Goal: Information Seeking & Learning: Check status

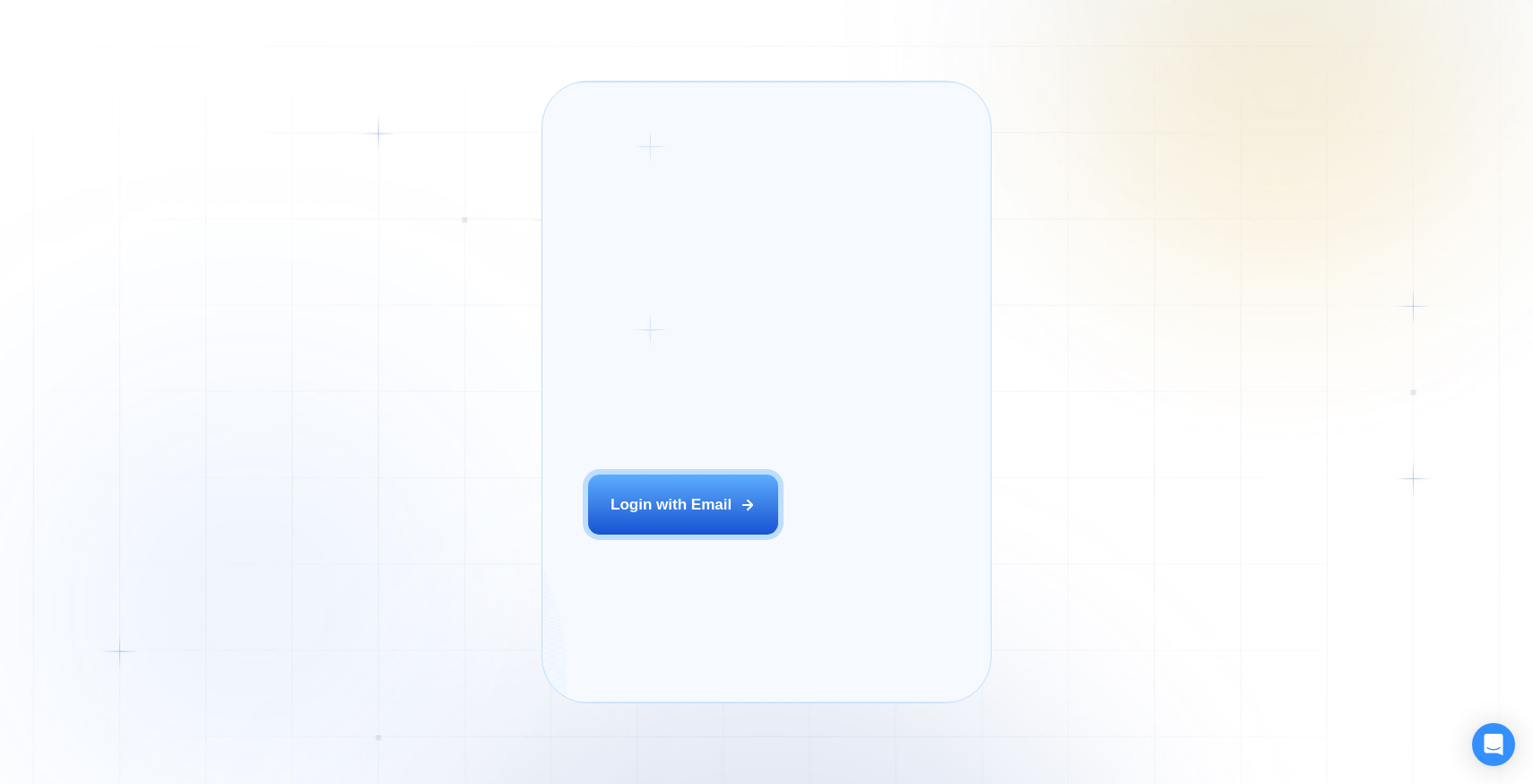
click at [704, 570] on div "Login ‍ Welcome to GigRadar. AI Business Manager for Agencies Login with Email" at bounding box center [708, 392] width 286 height 574
click at [705, 566] on div "Login ‍ Welcome to GigRadar. AI Business Manager for Agencies Login with Email" at bounding box center [708, 392] width 286 height 574
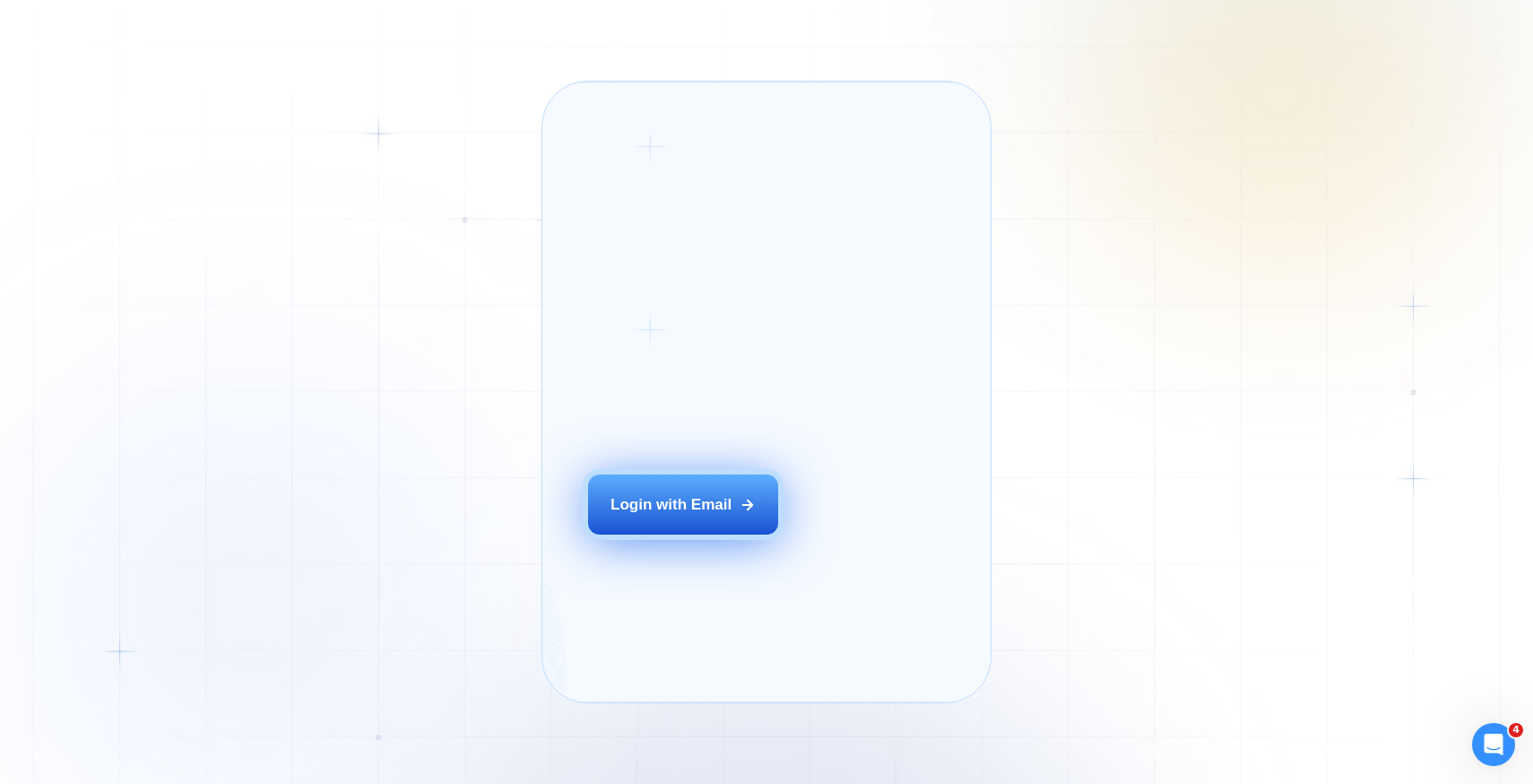
click at [707, 534] on button "Login with Email" at bounding box center [682, 504] width 190 height 59
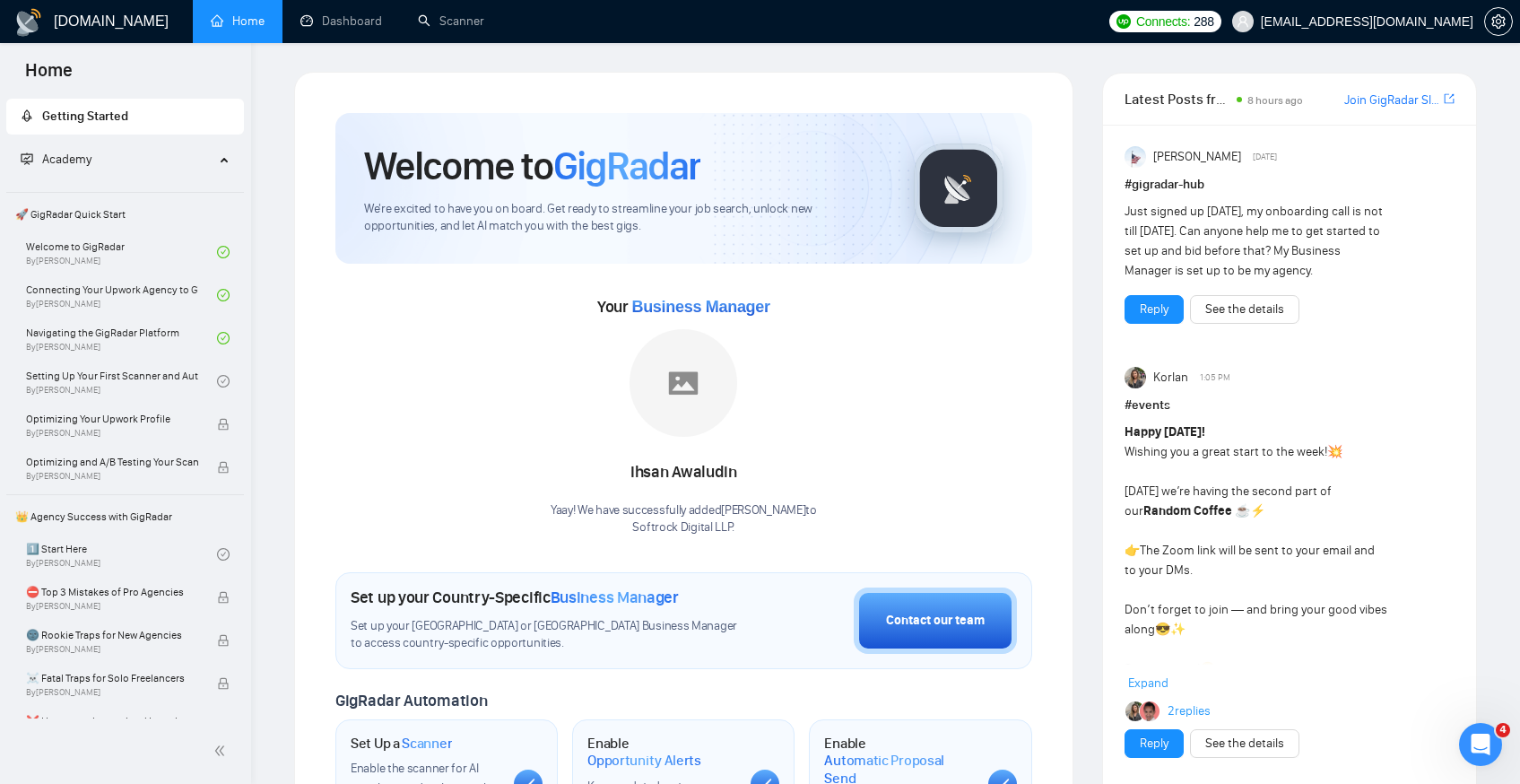
click at [370, 29] on link "Dashboard" at bounding box center [341, 21] width 82 height 15
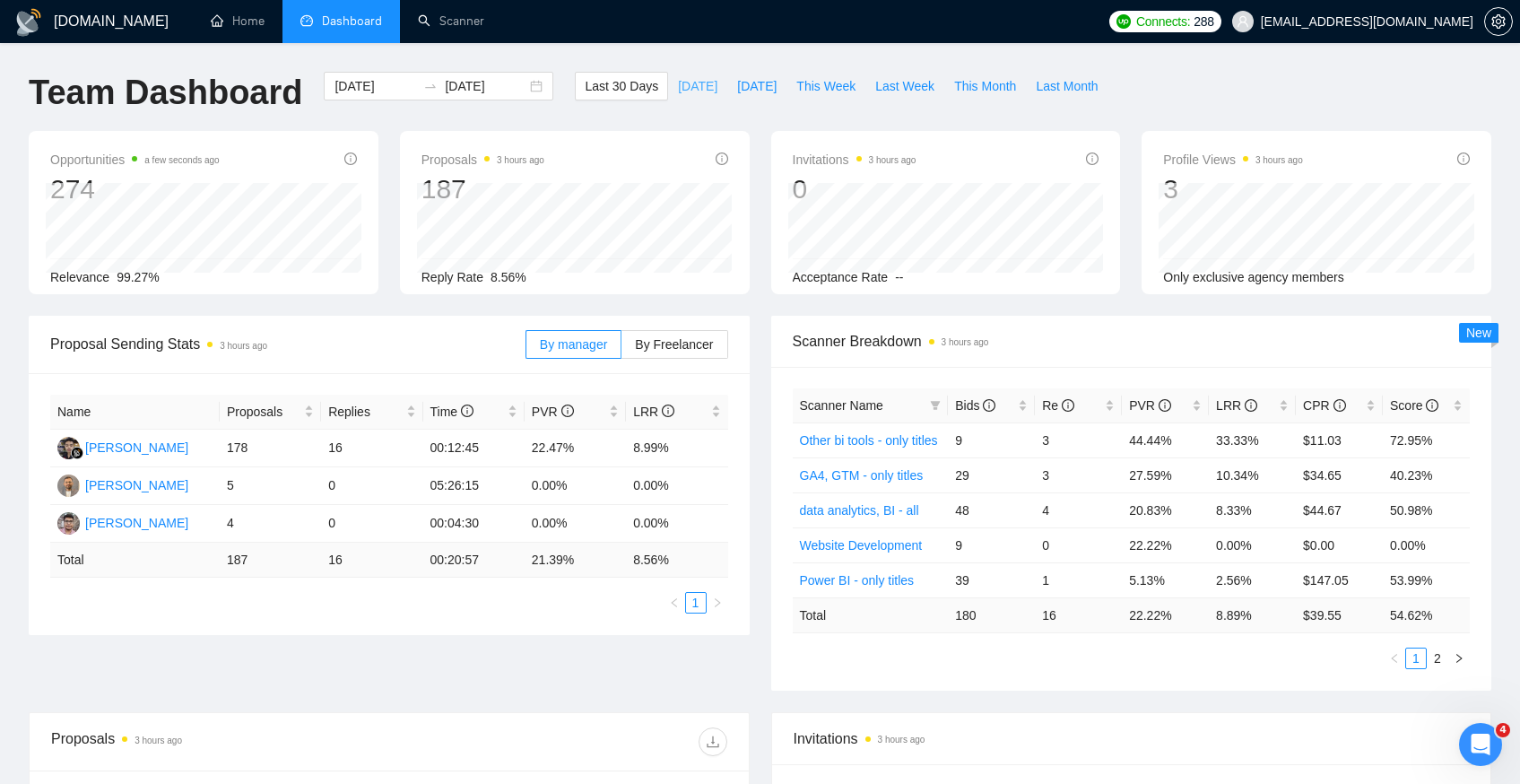
click at [687, 81] on span "[DATE]" at bounding box center [698, 86] width 40 height 20
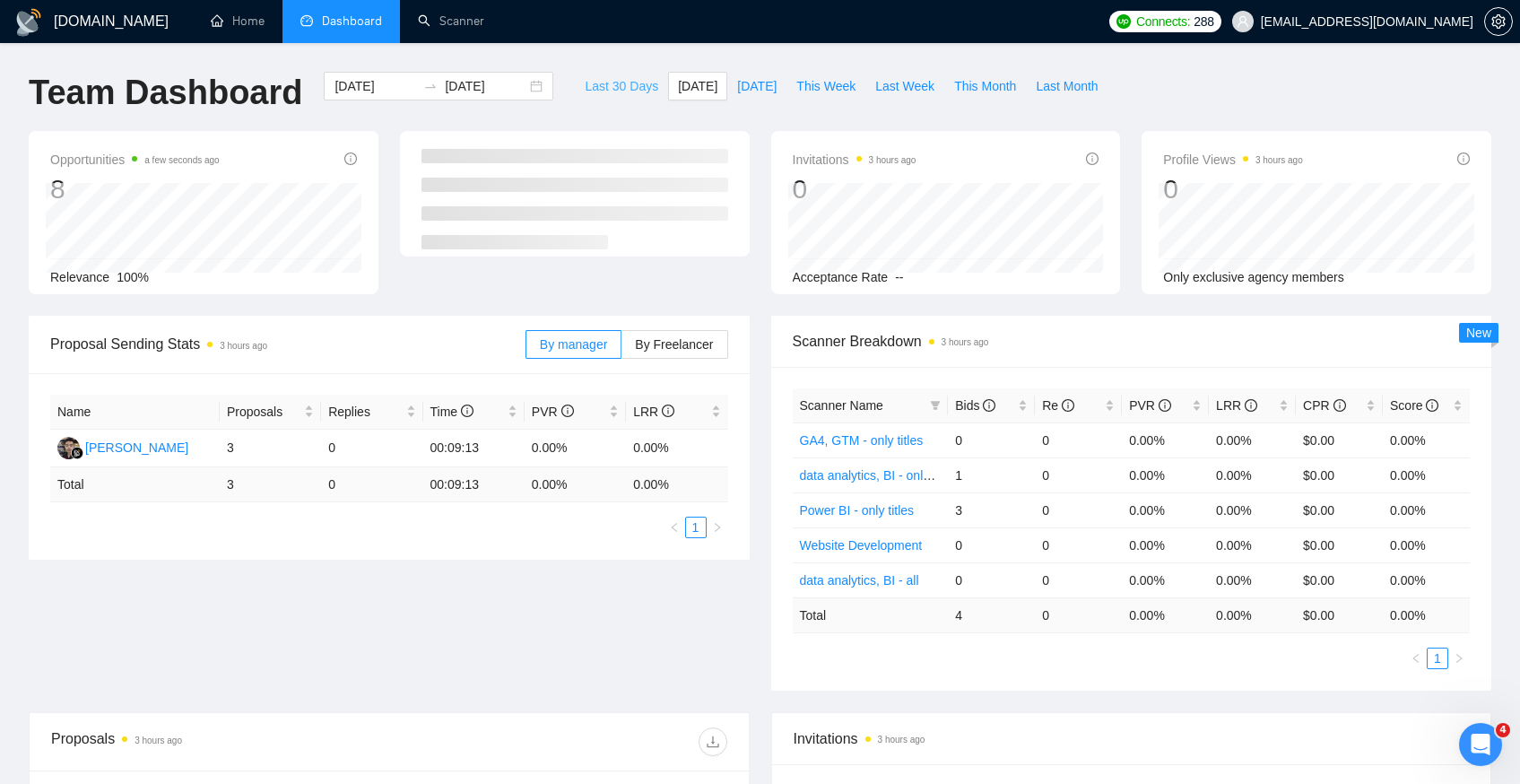
click at [607, 97] on button "Last 30 Days" at bounding box center [621, 86] width 94 height 29
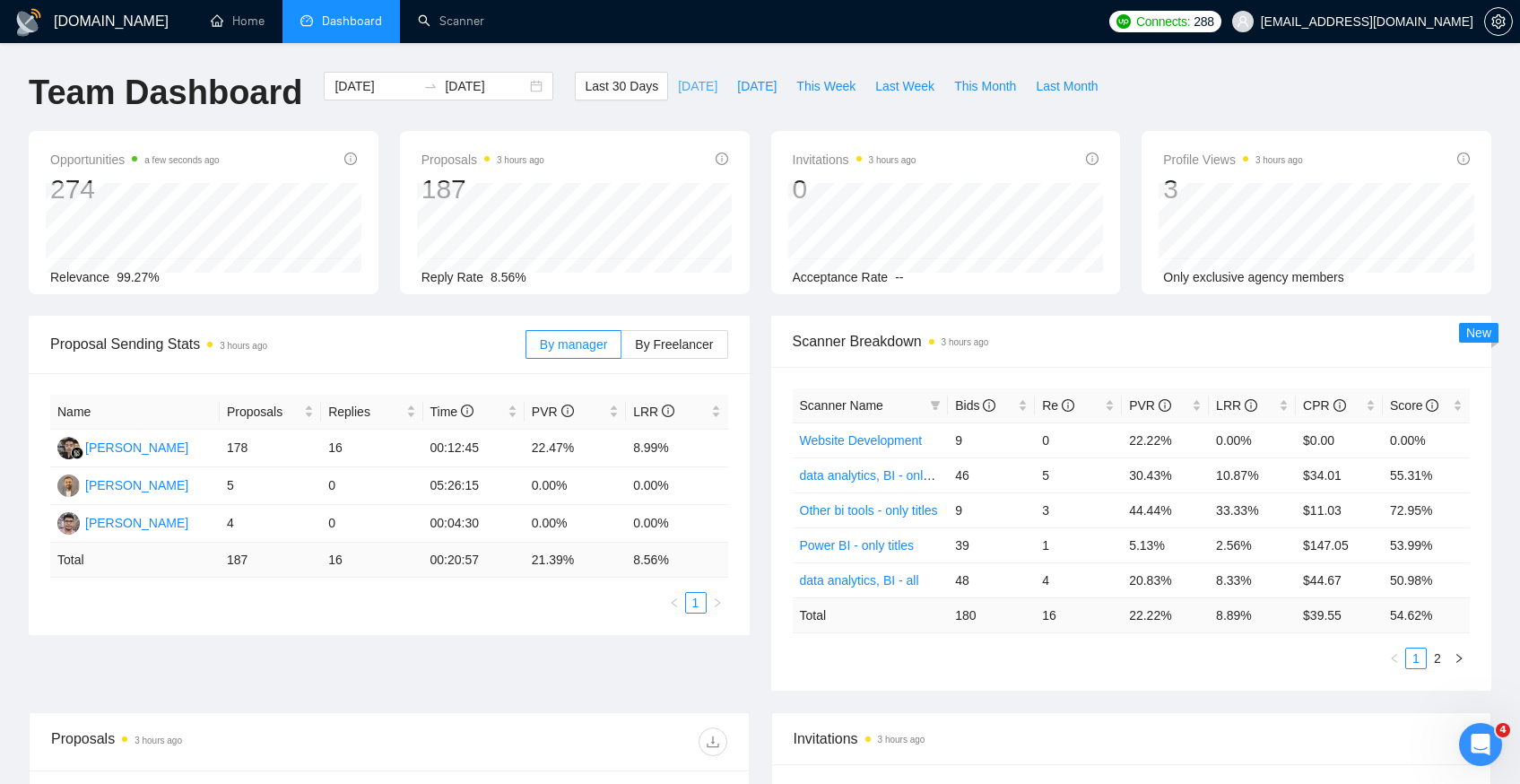
click at [686, 89] on span "[DATE]" at bounding box center [698, 86] width 40 height 20
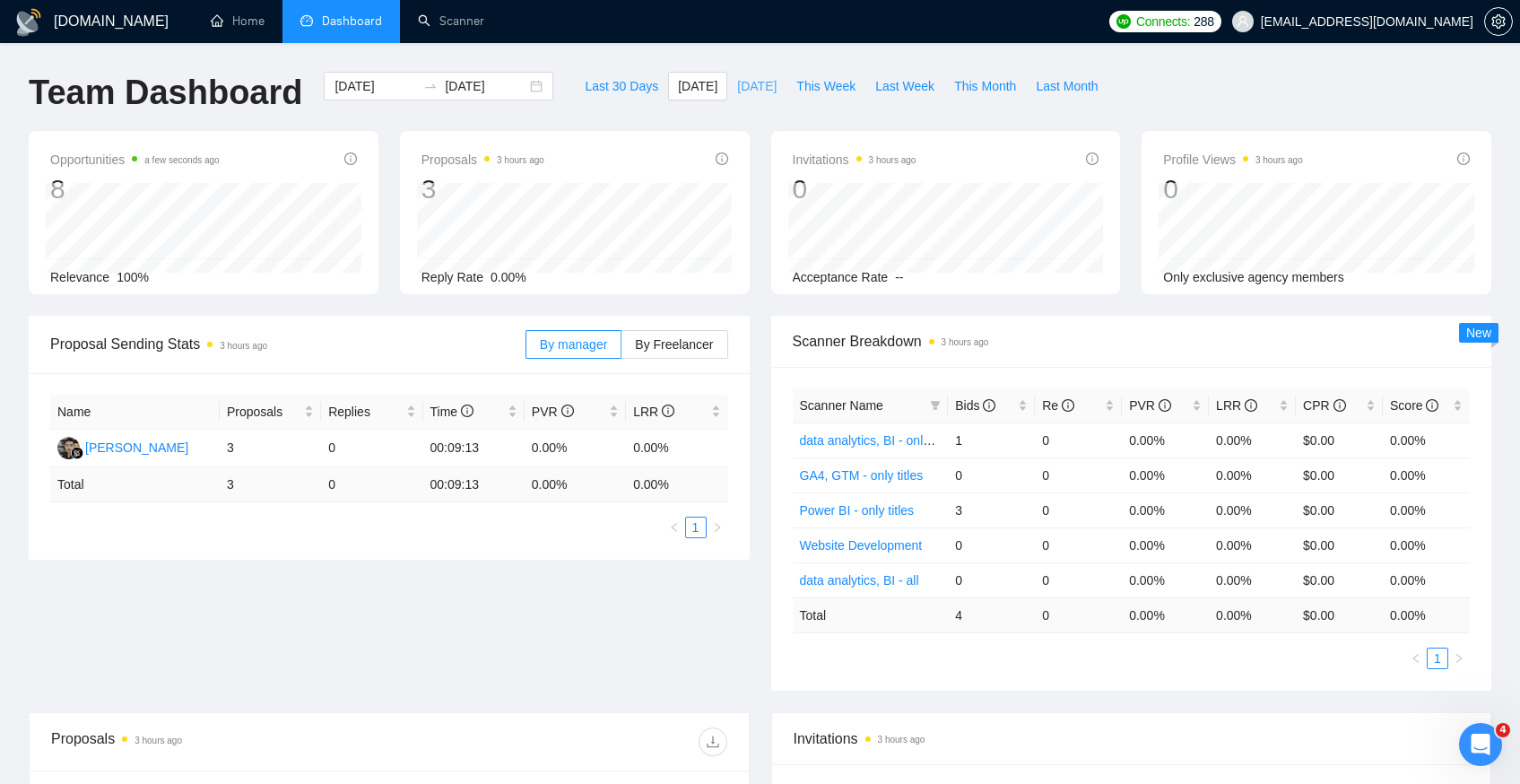
click at [745, 95] on span "[DATE]" at bounding box center [757, 86] width 40 height 20
type input "[DATE]"
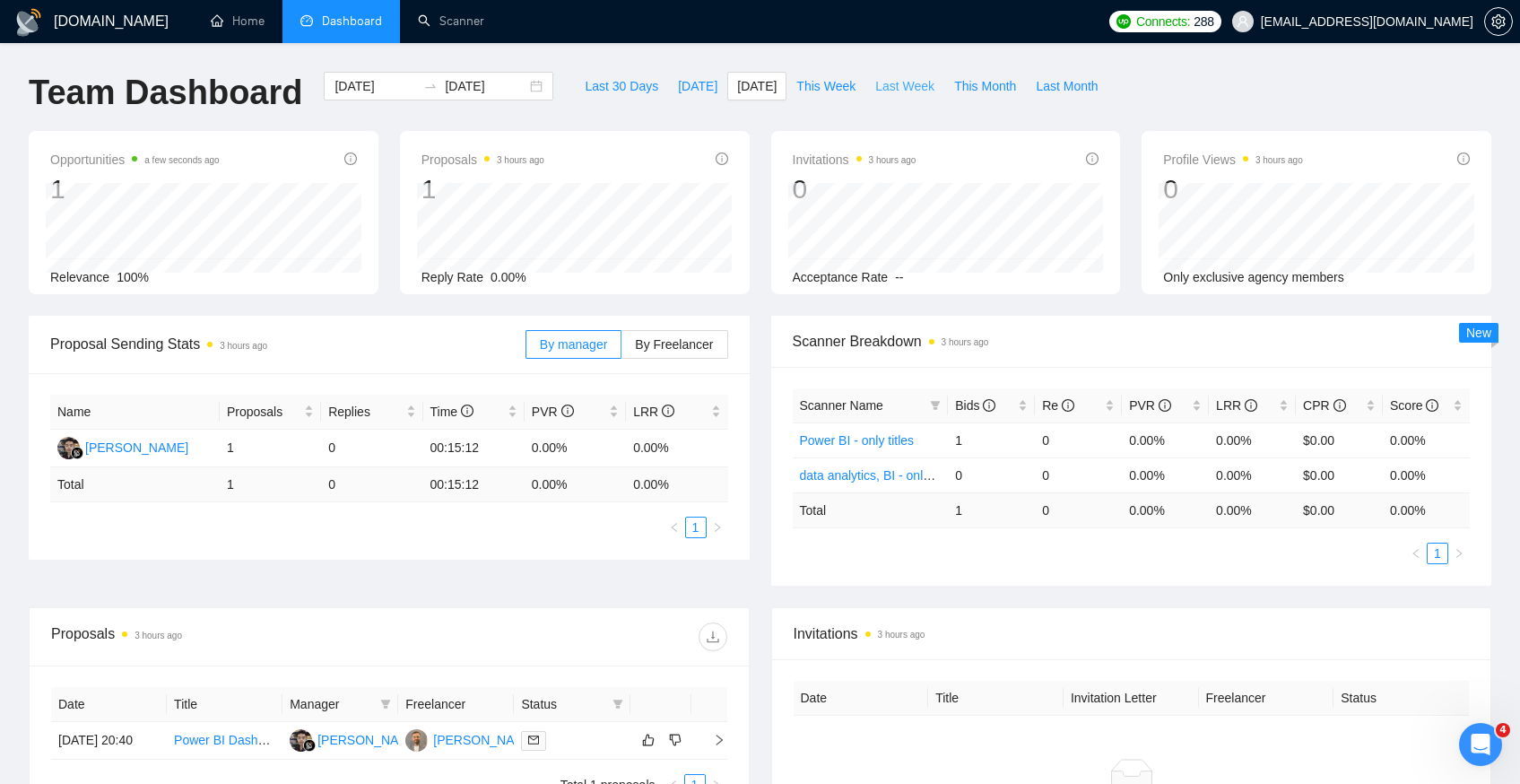
click at [915, 92] on span "Last Week" at bounding box center [905, 86] width 59 height 20
type input "[DATE]"
